Goal: Ask a question

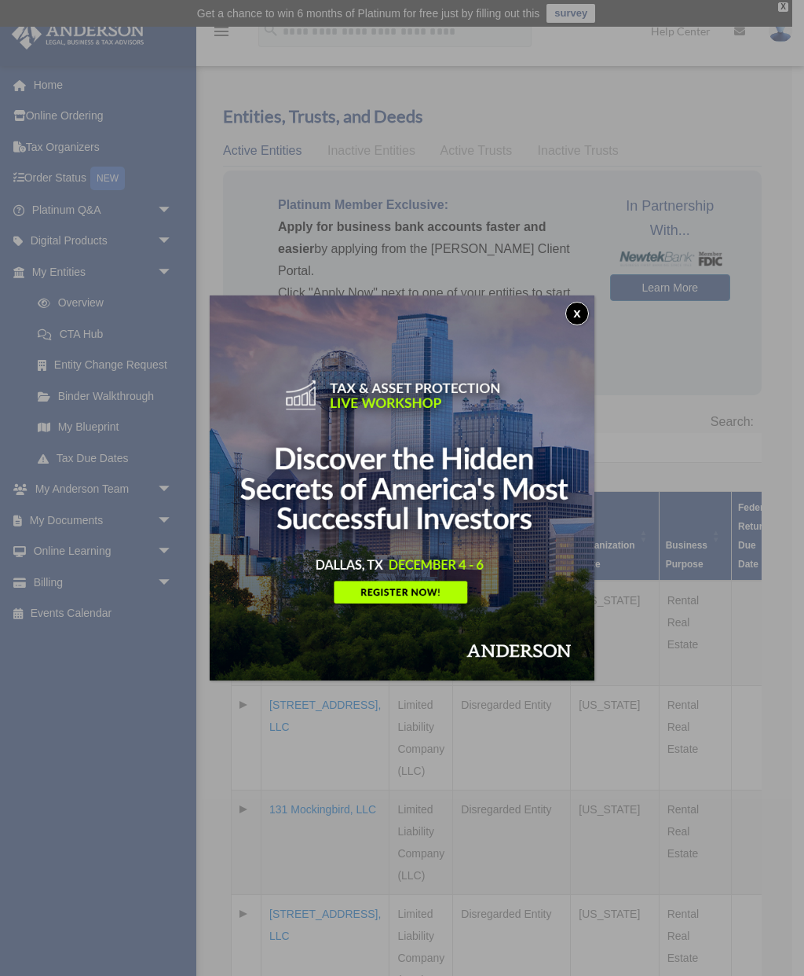
click at [566, 313] on button "x" at bounding box center [578, 314] width 24 height 24
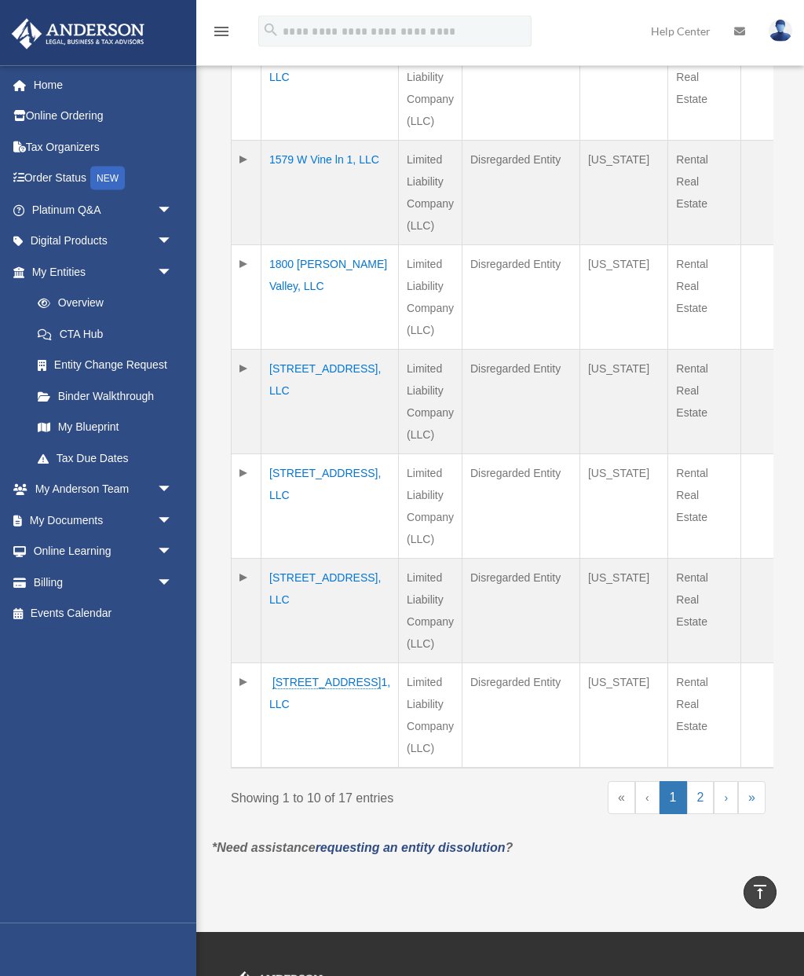
scroll to position [875, 0]
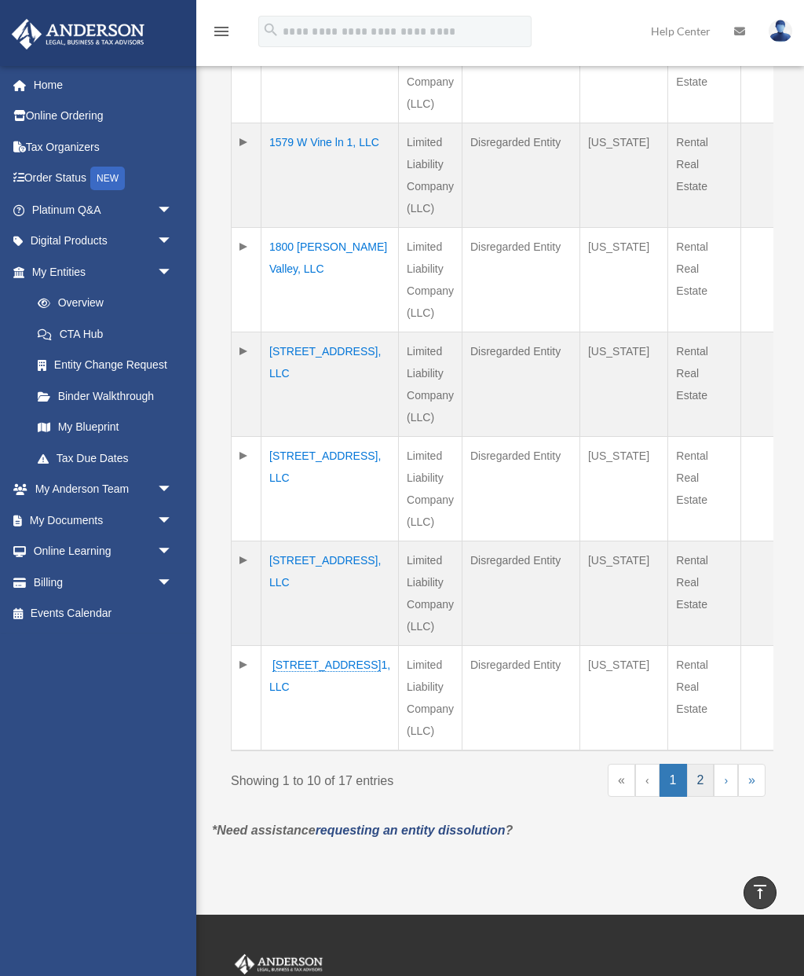
click at [698, 763] on link "2" at bounding box center [700, 779] width 27 height 33
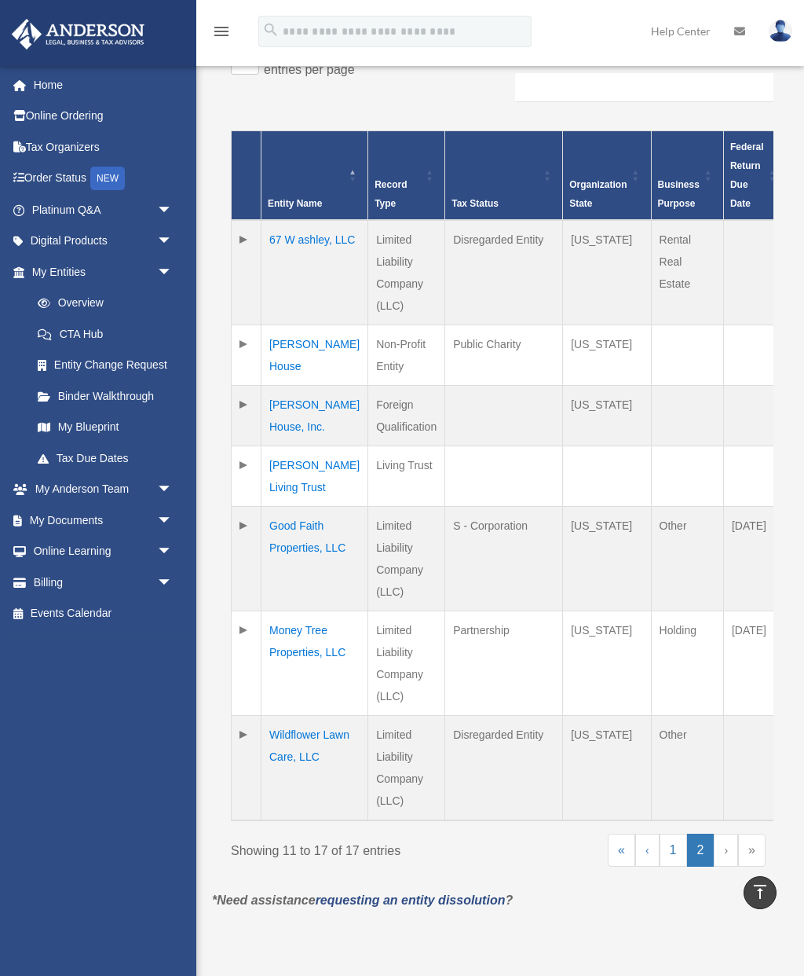
scroll to position [360, 0]
click at [281, 447] on td "Earls Living Trust" at bounding box center [315, 477] width 107 height 60
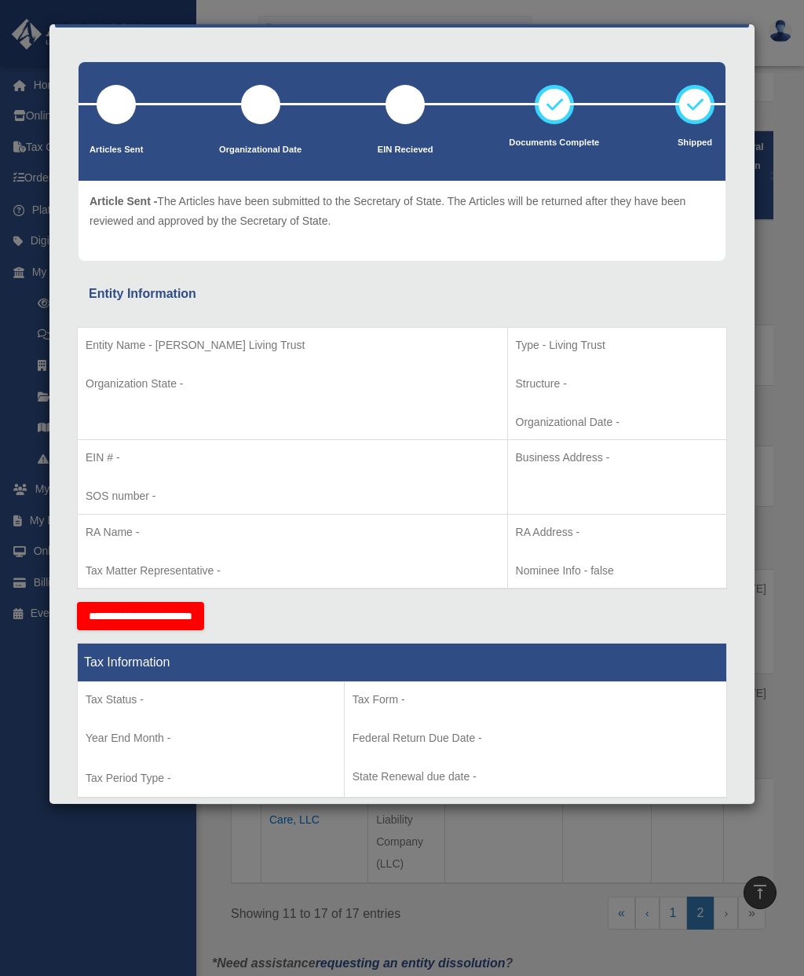
scroll to position [28, 0]
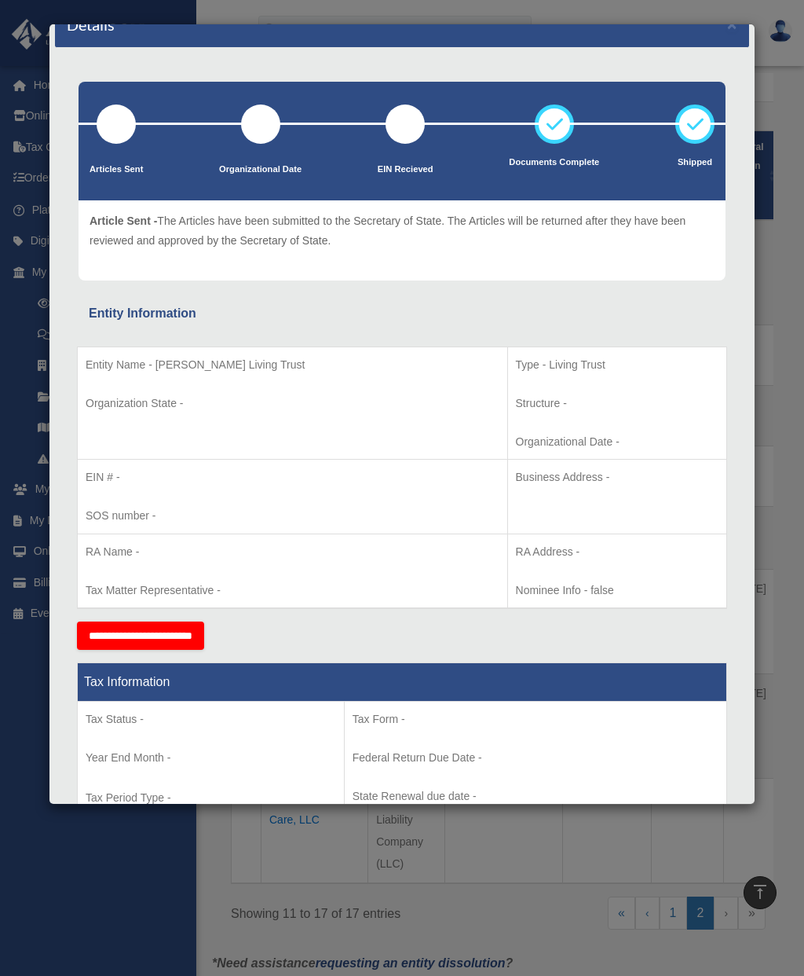
click at [408, 112] on div at bounding box center [405, 123] width 39 height 39
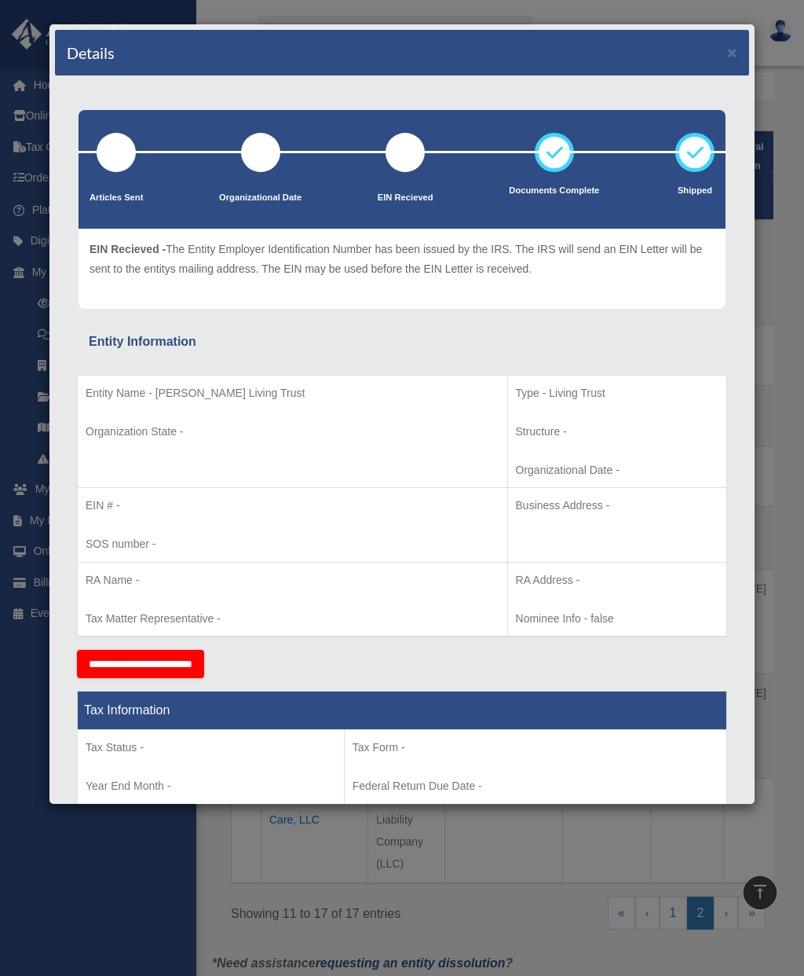
scroll to position [0, 0]
click at [729, 55] on button "×" at bounding box center [732, 52] width 10 height 16
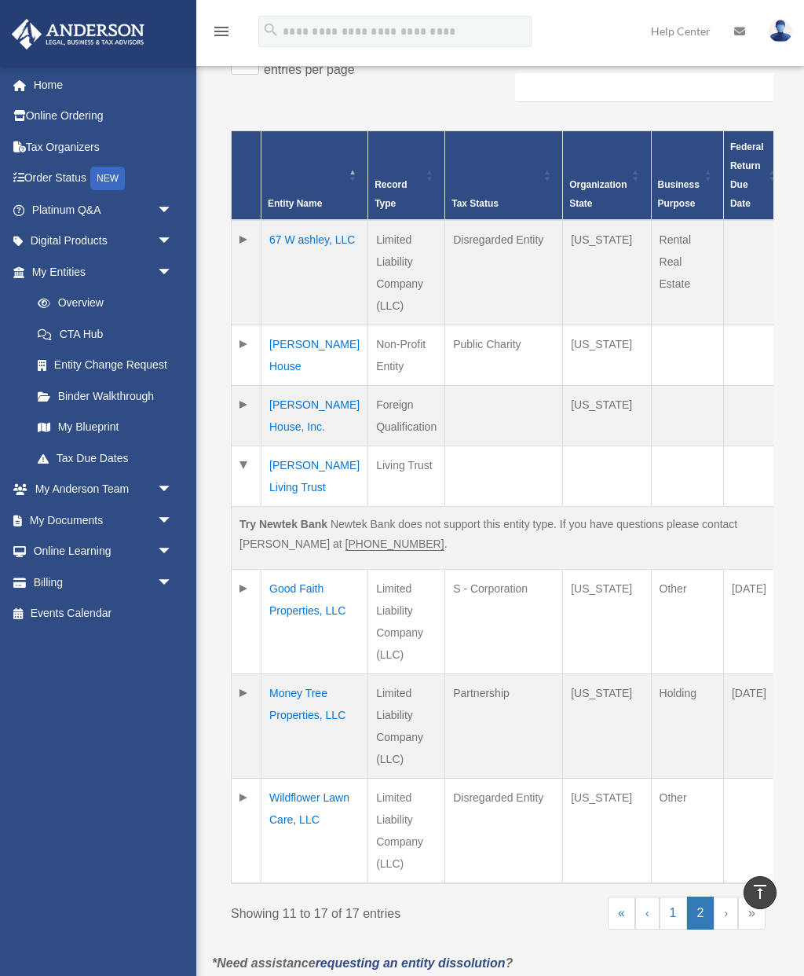
click at [55, 208] on link "Platinum Q&A arrow_drop_down" at bounding box center [103, 209] width 185 height 31
click at [157, 203] on span "arrow_drop_down" at bounding box center [172, 210] width 31 height 32
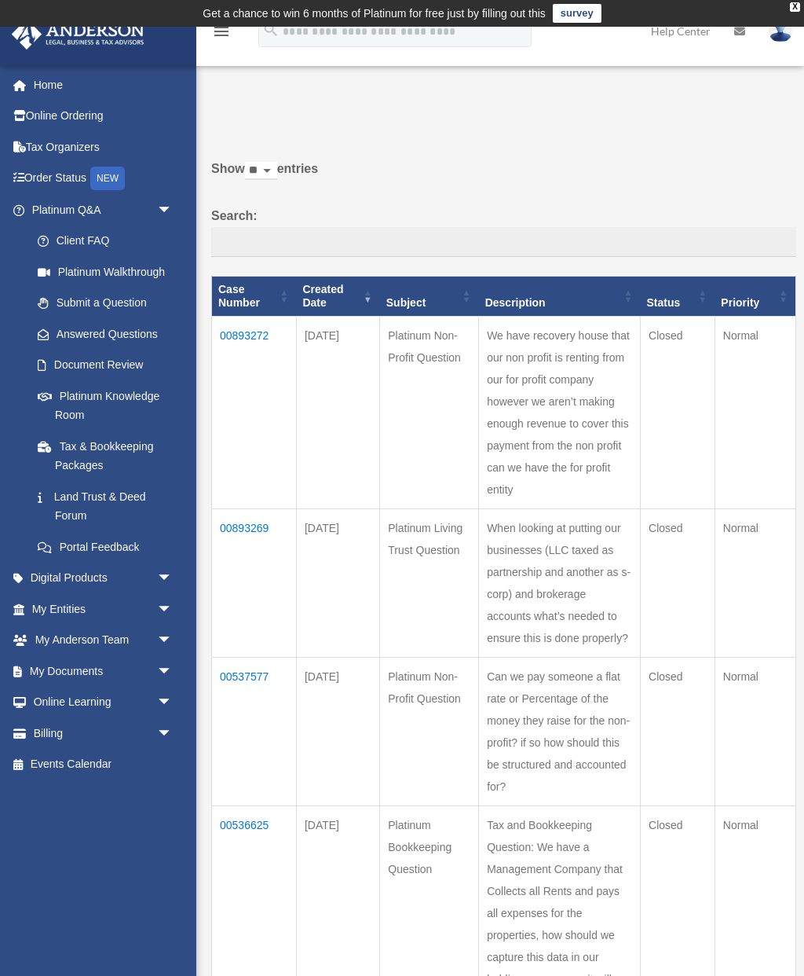
click at [72, 394] on link "Platinum Knowledge Room" at bounding box center [105, 405] width 167 height 50
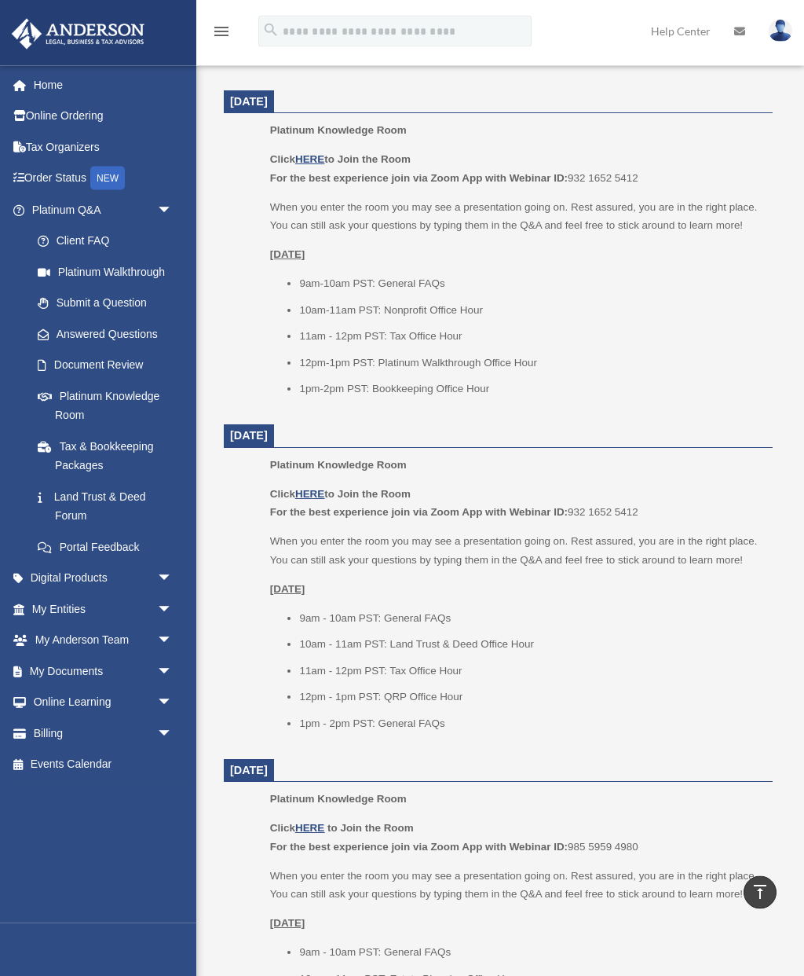
scroll to position [716, 0]
click at [65, 304] on link "Submit a Question" at bounding box center [109, 302] width 174 height 31
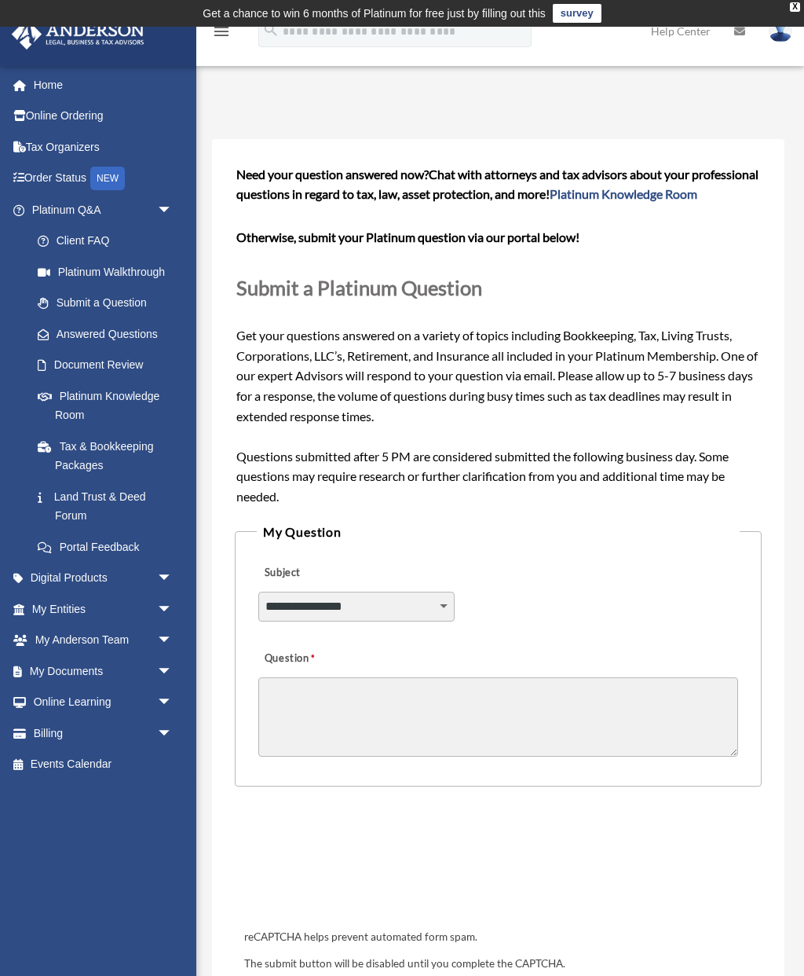
click at [314, 621] on select "**********" at bounding box center [356, 606] width 196 height 30
select select "******"
click at [347, 733] on textarea "Question" at bounding box center [498, 716] width 480 height 79
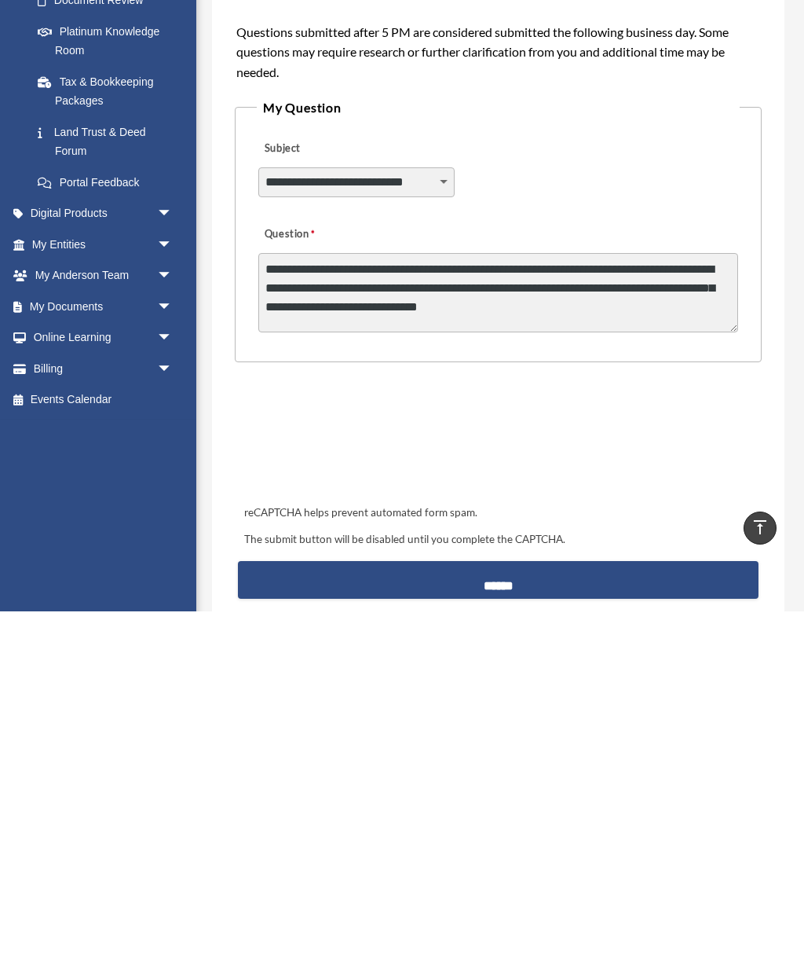
type textarea "**********"
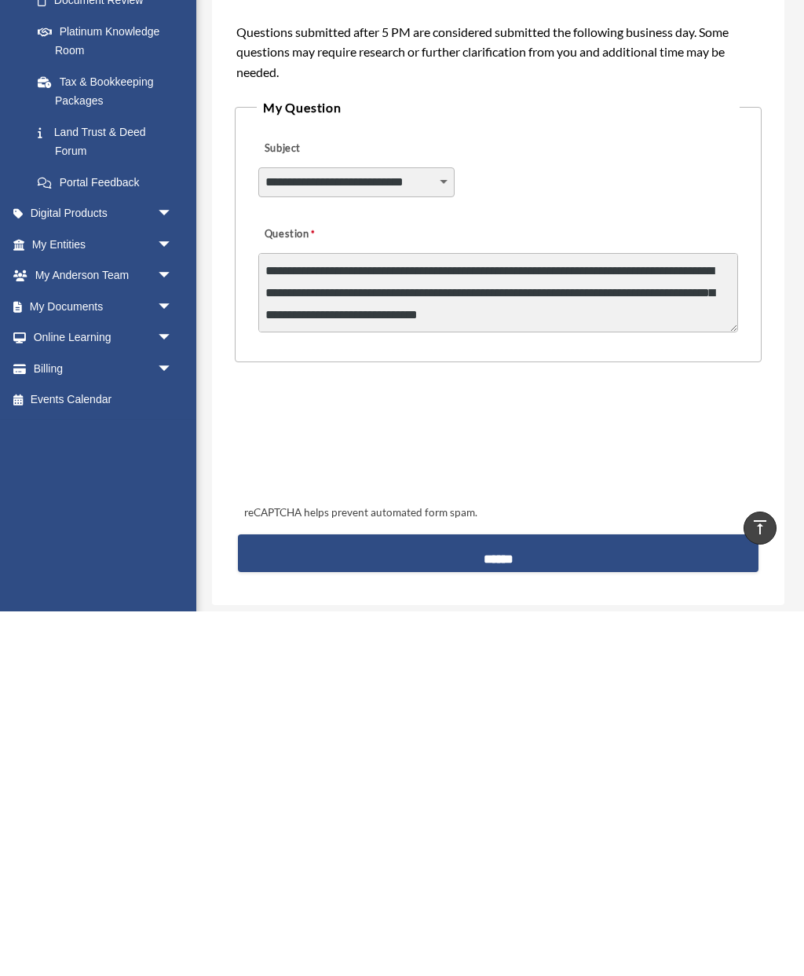
scroll to position [424, 0]
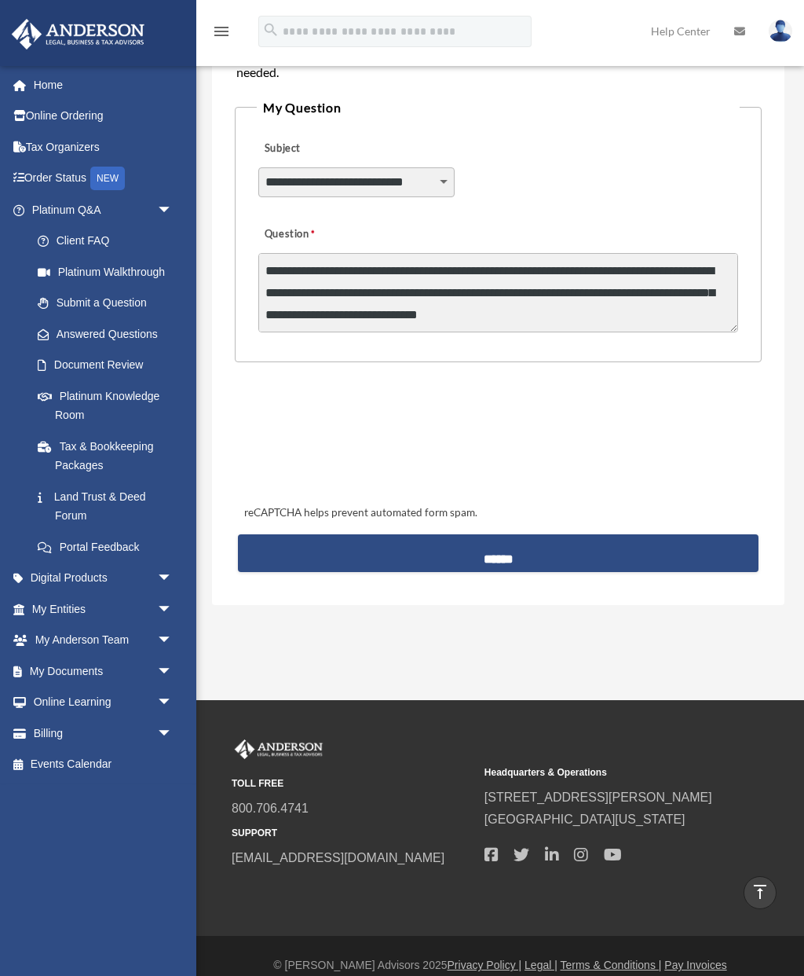
click at [266, 557] on input "******" at bounding box center [498, 553] width 521 height 38
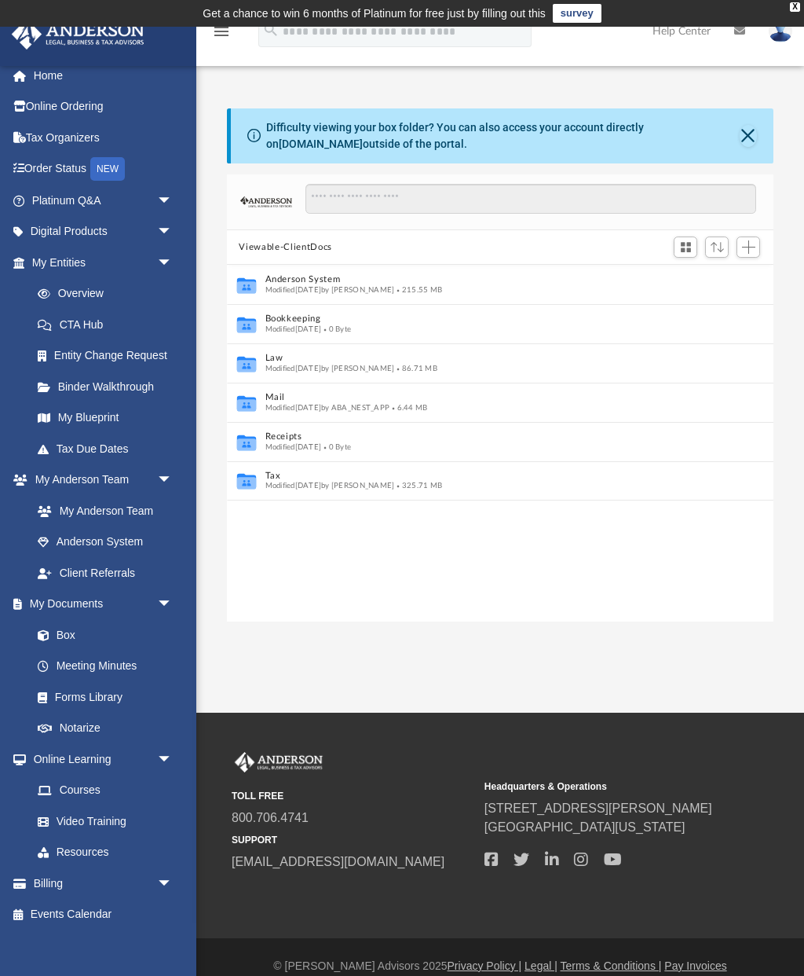
scroll to position [9, 0]
click at [103, 787] on link "Courses" at bounding box center [105, 790] width 167 height 31
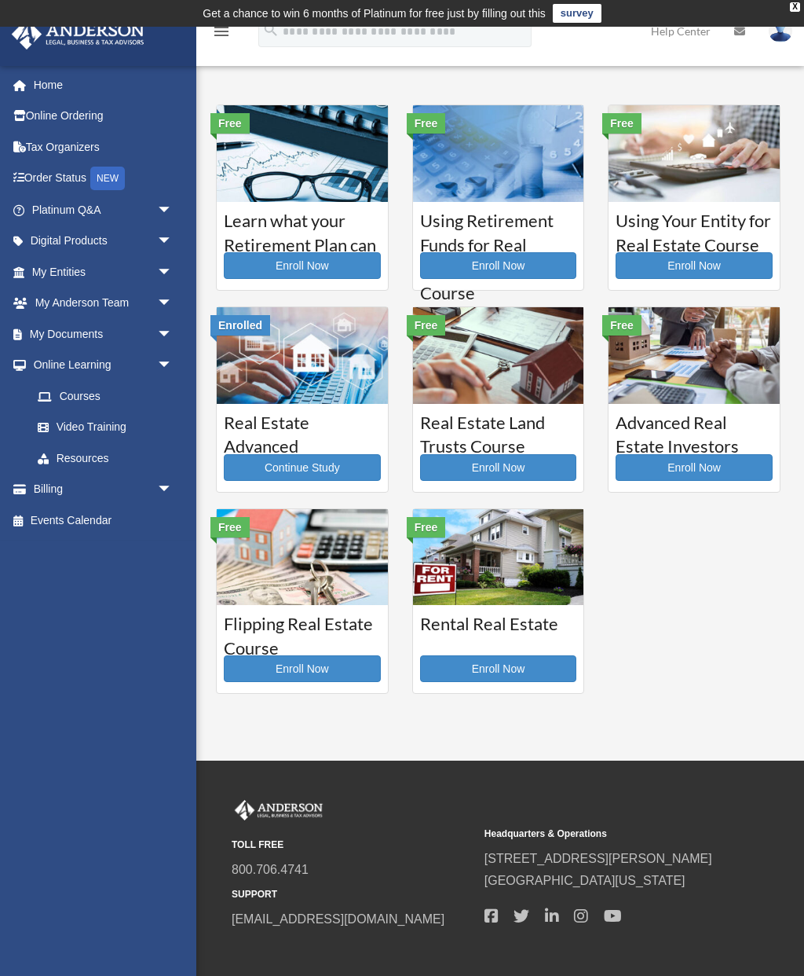
click at [112, 428] on link "Video Training" at bounding box center [109, 427] width 174 height 31
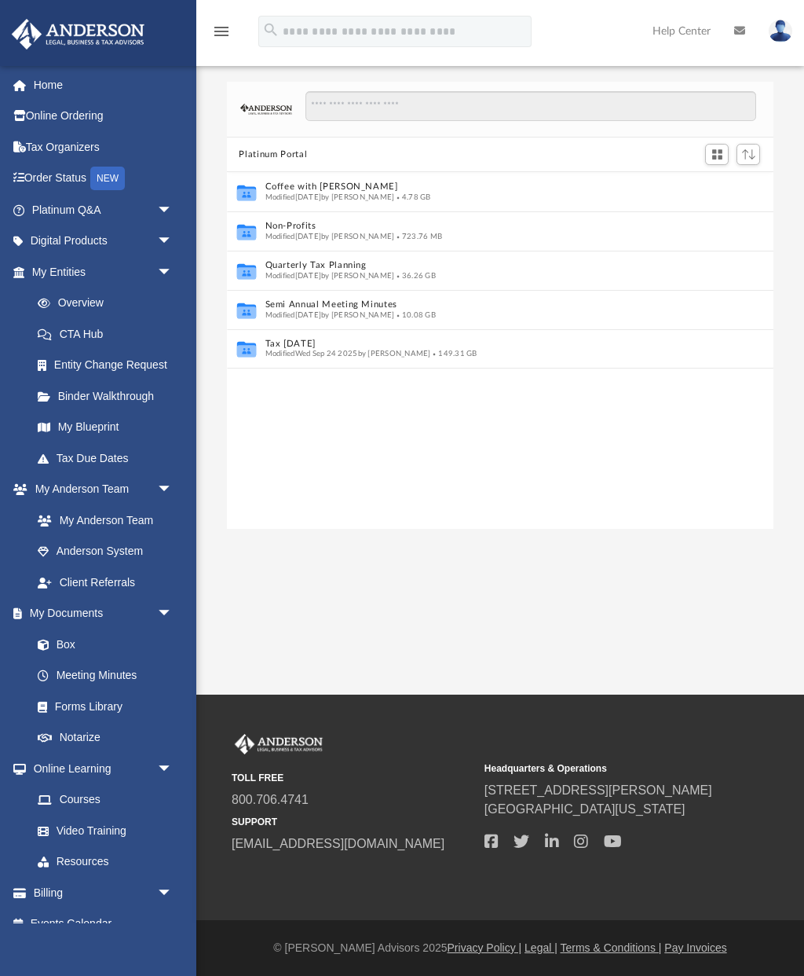
scroll to position [357, 547]
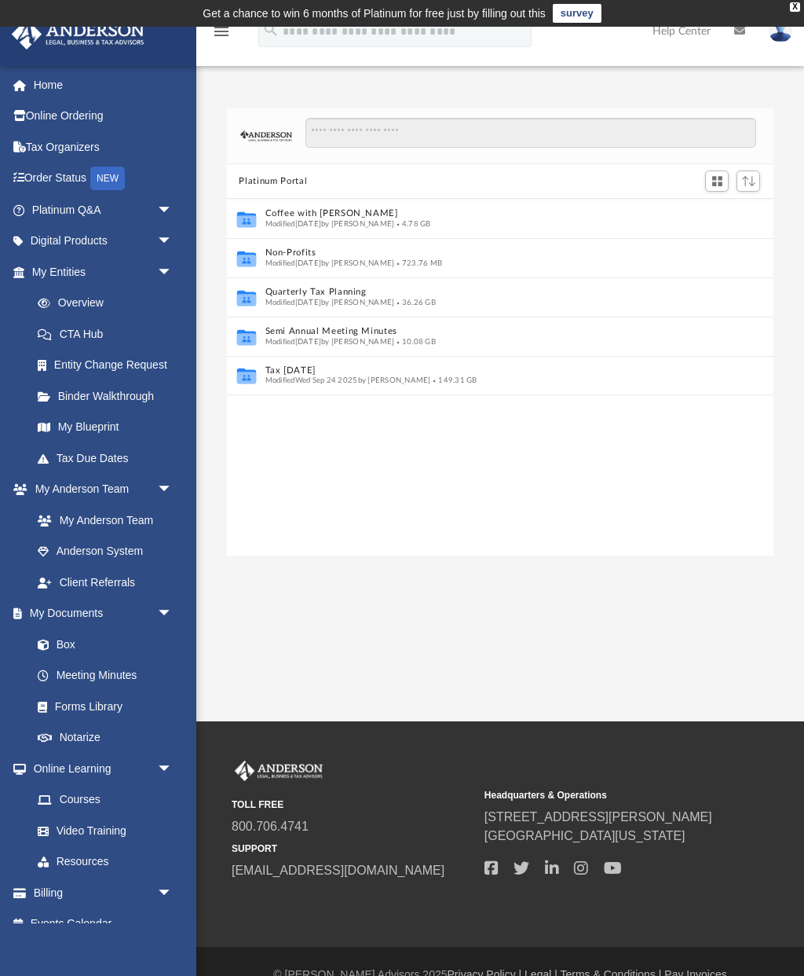
click at [98, 855] on link "Resources" at bounding box center [105, 861] width 167 height 31
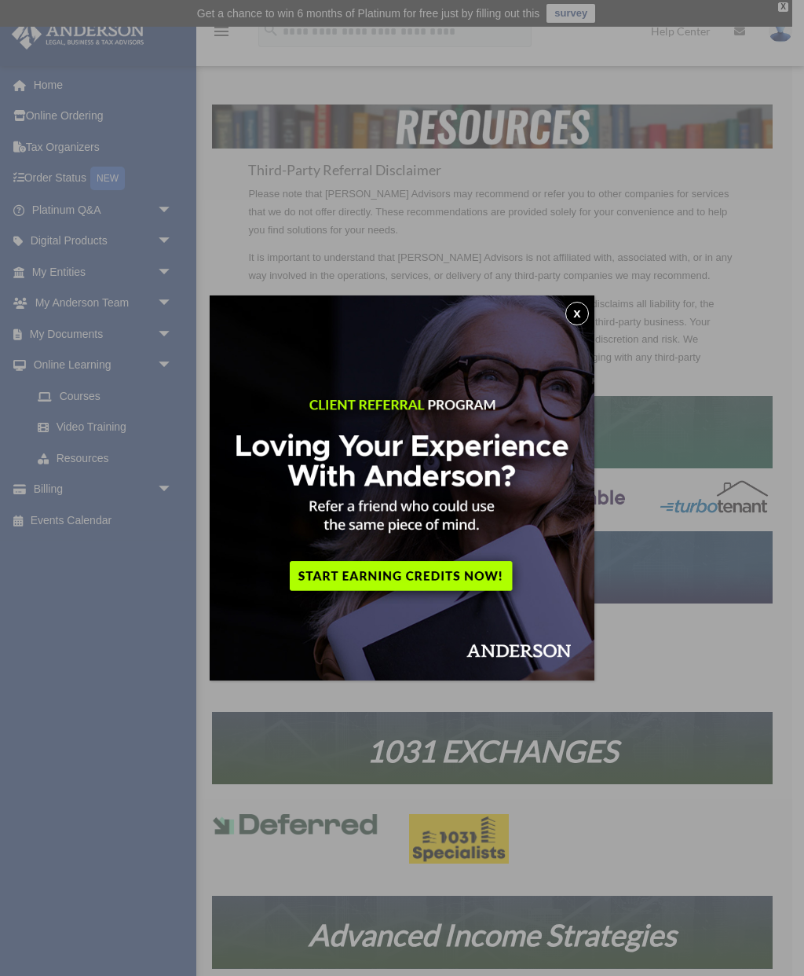
click at [578, 324] on button "x" at bounding box center [578, 314] width 24 height 24
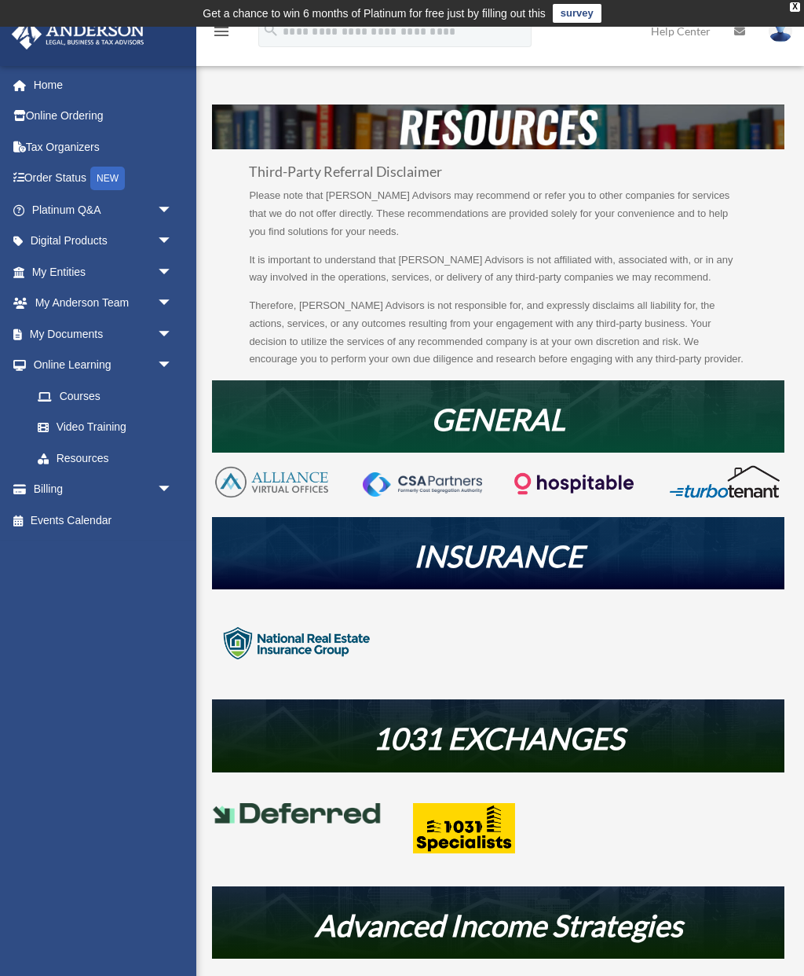
click at [161, 237] on span "arrow_drop_down" at bounding box center [172, 241] width 31 height 32
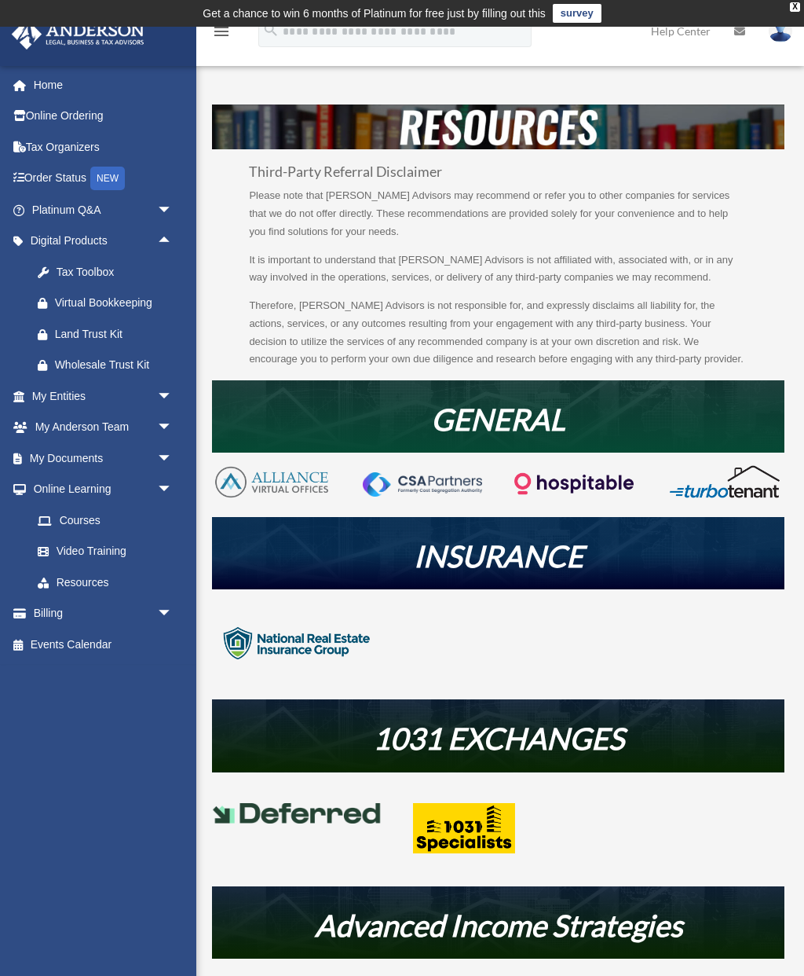
click at [101, 119] on link "Online Ordering" at bounding box center [103, 116] width 185 height 31
